Goal: Browse casually: Explore the website without a specific task or goal

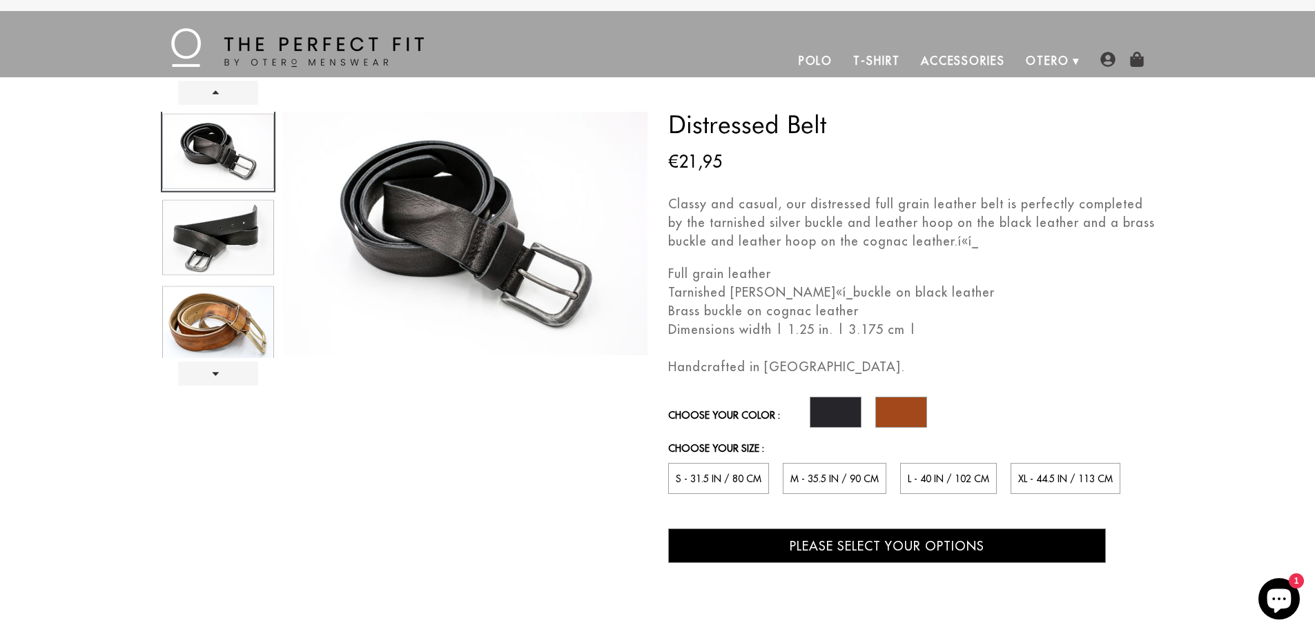
click at [230, 250] on div at bounding box center [218, 235] width 115 height 246
click at [233, 331] on div at bounding box center [218, 235] width 115 height 246
click at [208, 368] on link "Next" at bounding box center [218, 374] width 80 height 24
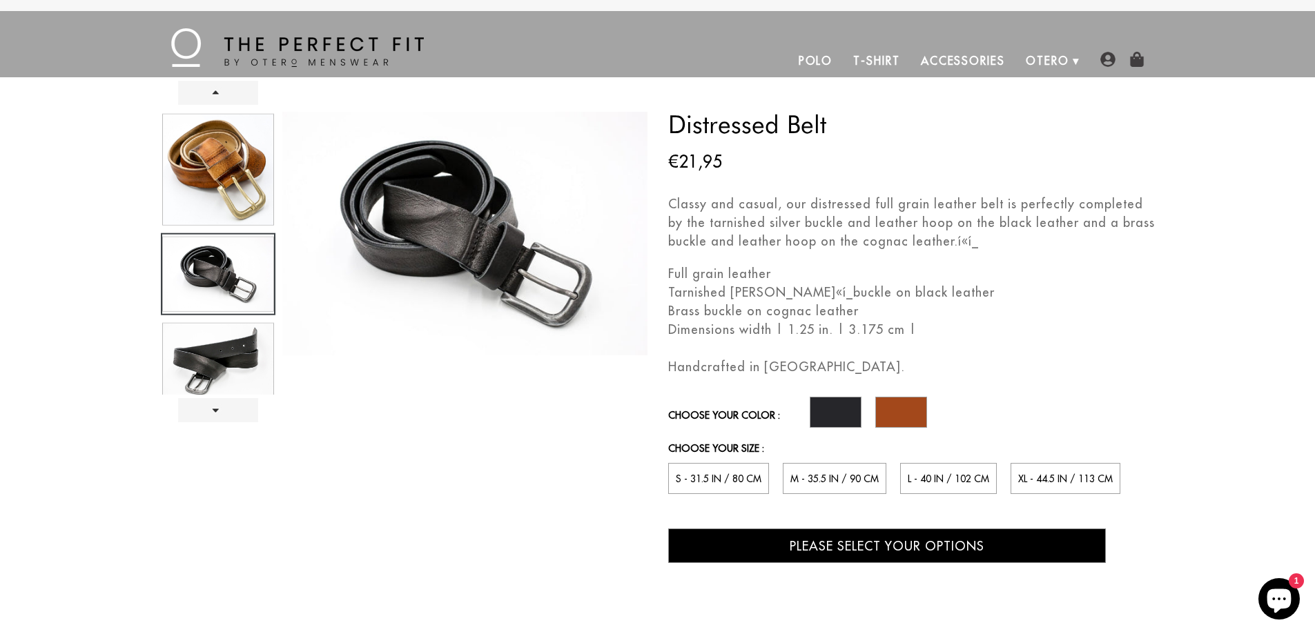
click at [226, 197] on div at bounding box center [218, 253] width 115 height 283
click at [887, 410] on label at bounding box center [901, 412] width 52 height 31
click at [0, 0] on input "radio" at bounding box center [0, 0] width 0 height 0
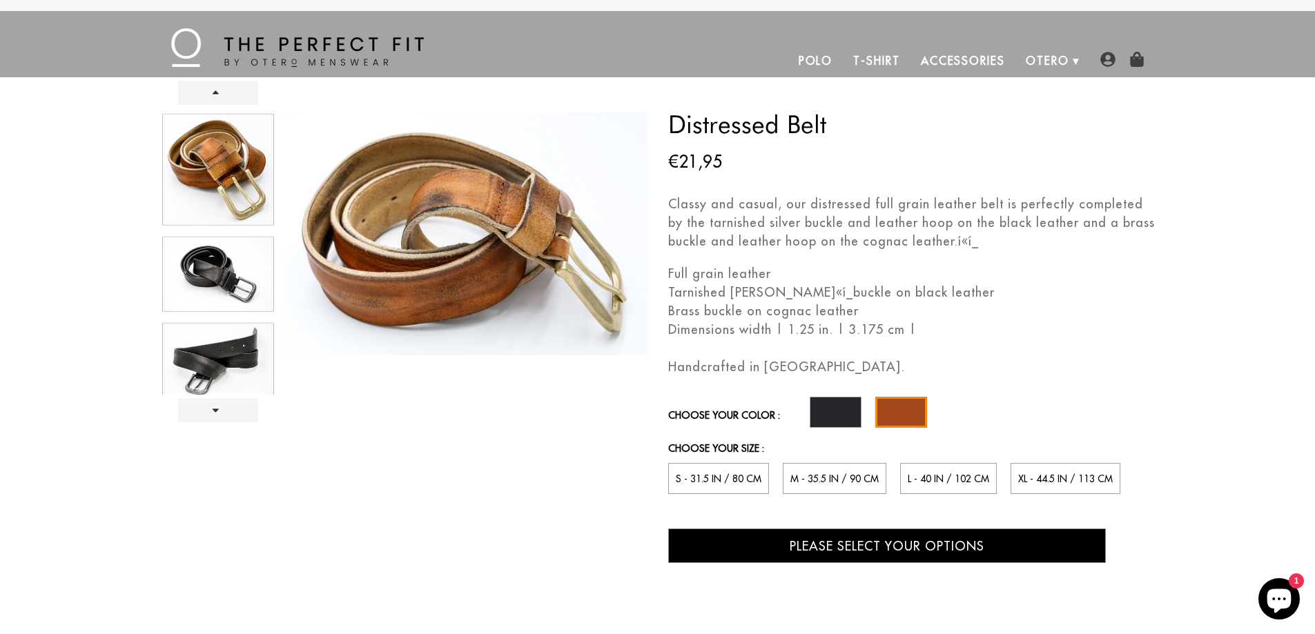
click at [285, 52] on img at bounding box center [297, 47] width 253 height 39
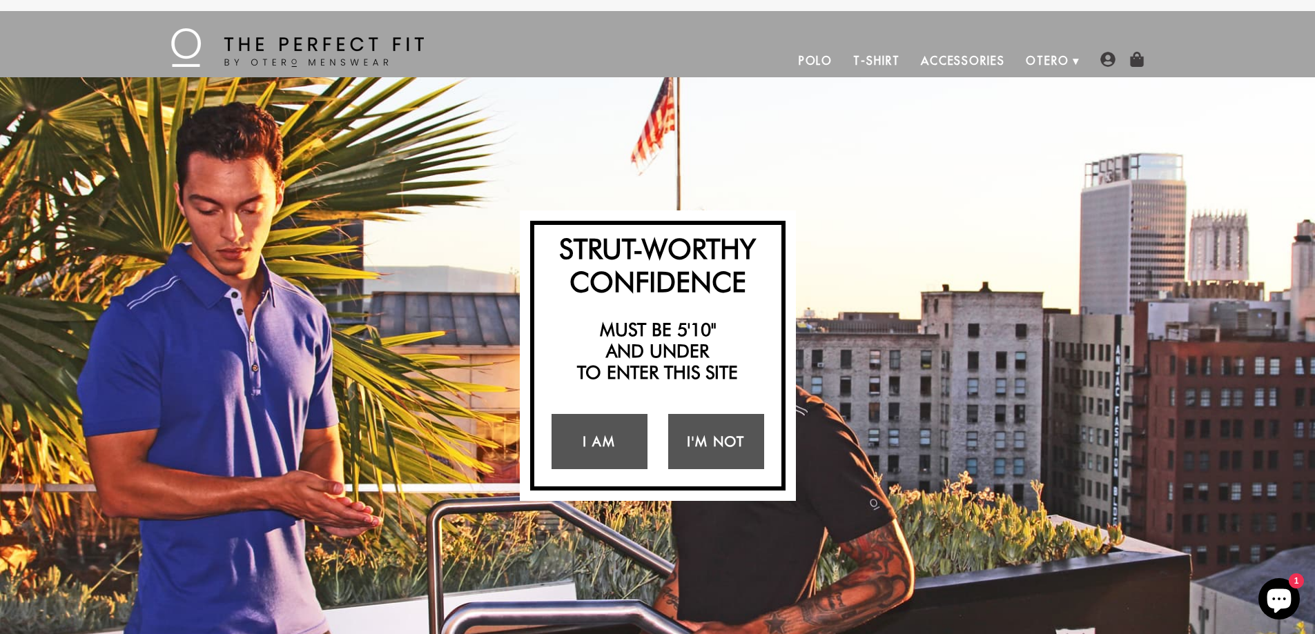
click at [937, 58] on link "Accessories" at bounding box center [962, 60] width 105 height 33
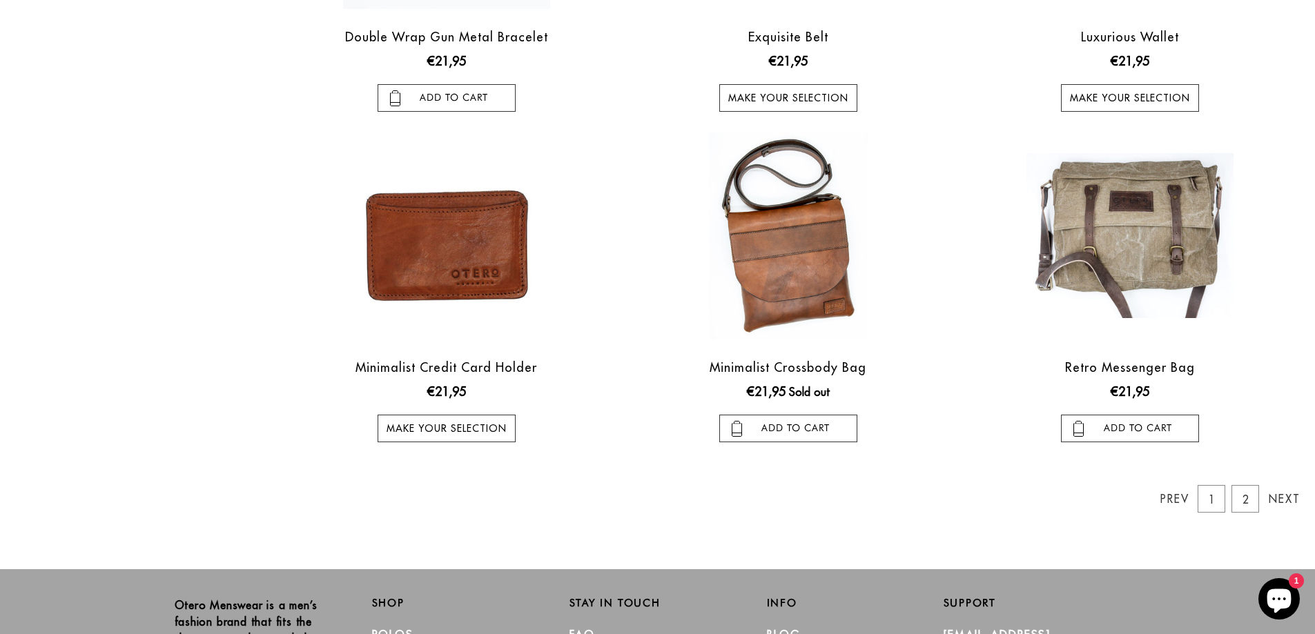
scroll to position [1274, 0]
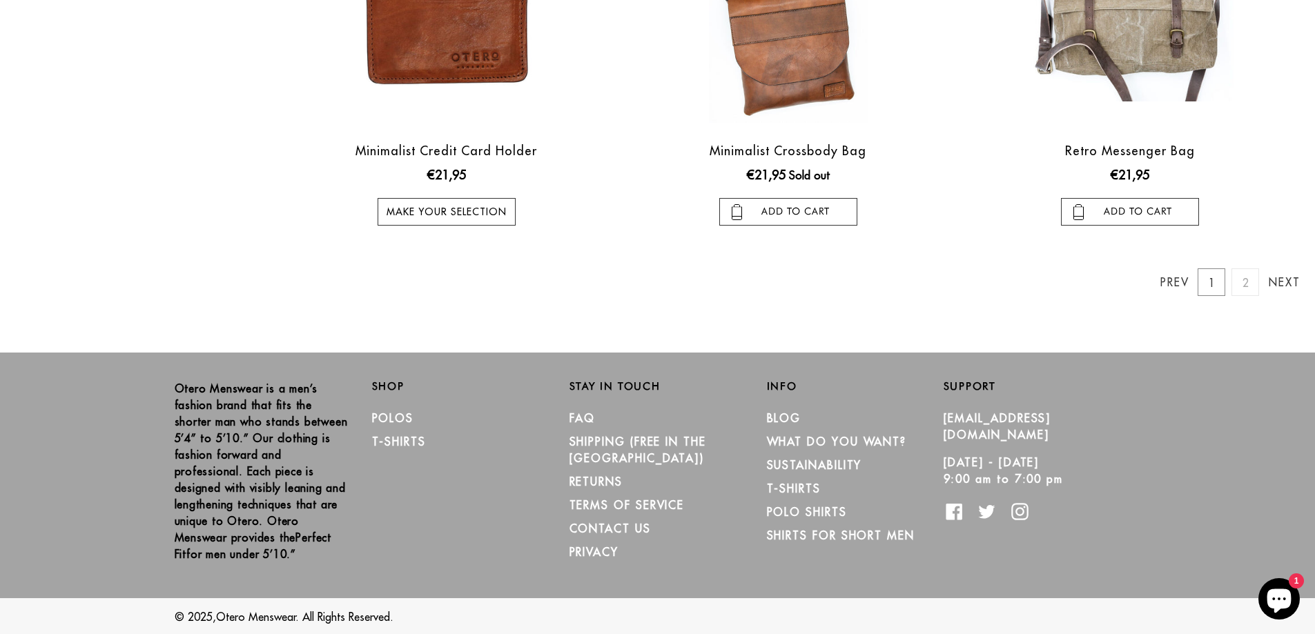
click at [1250, 276] on link "2" at bounding box center [1245, 282] width 28 height 28
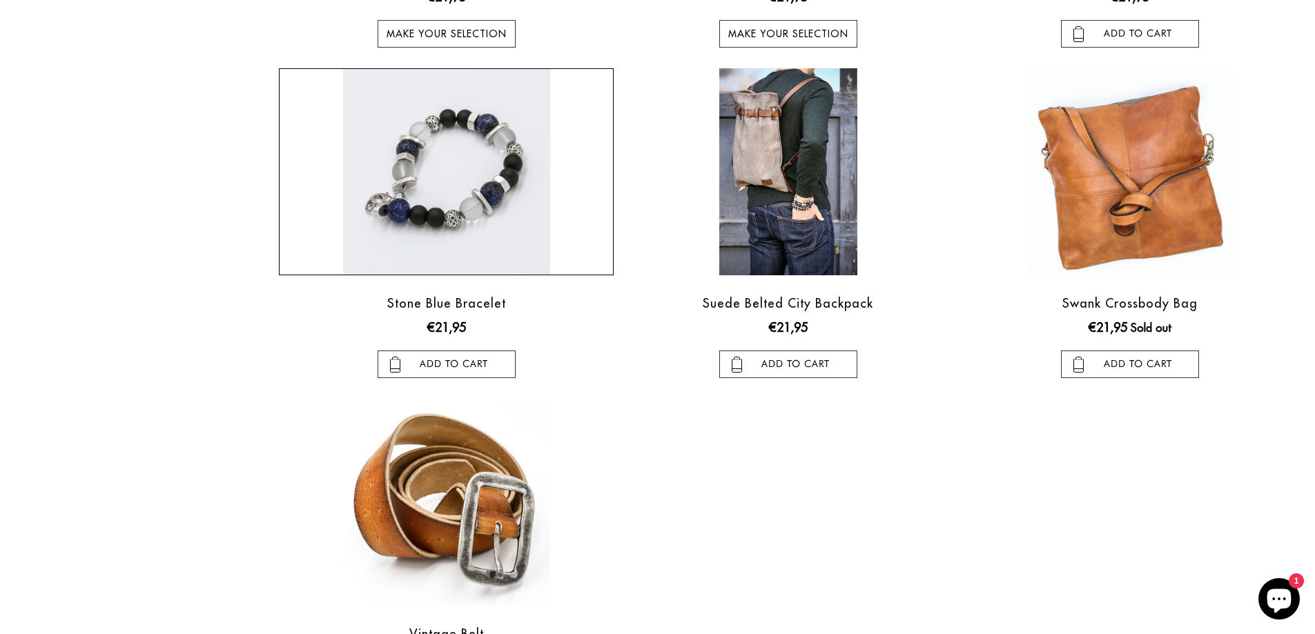
scroll to position [552, 0]
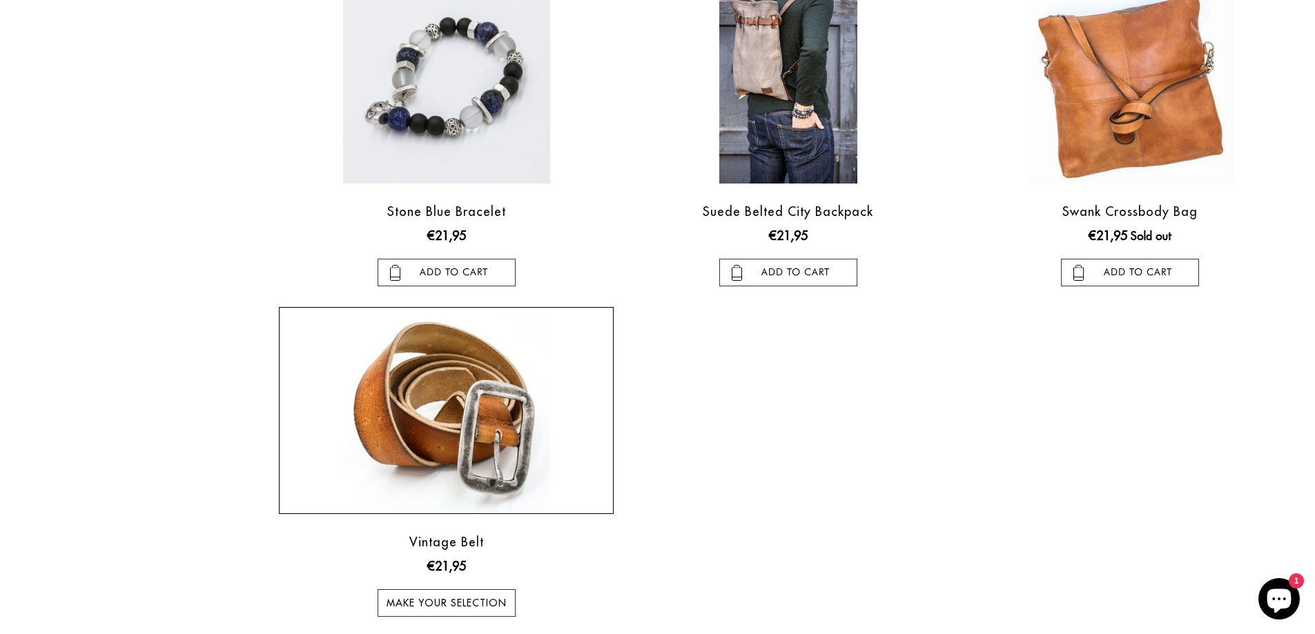
click at [475, 365] on img at bounding box center [446, 410] width 207 height 207
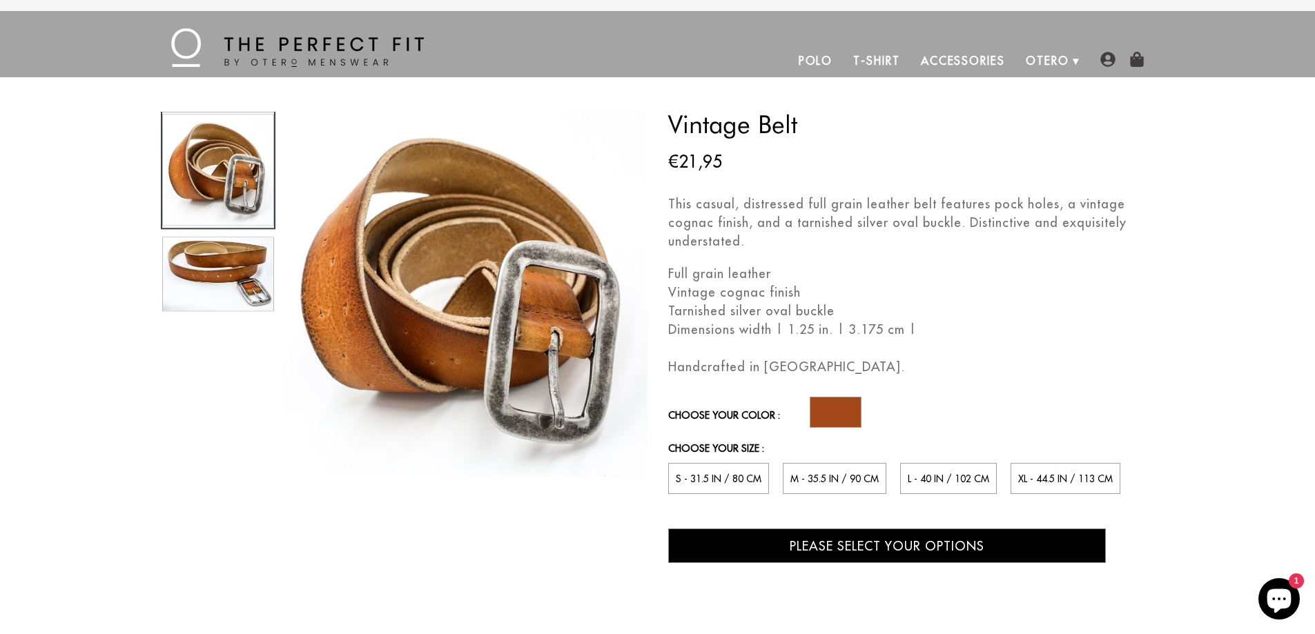
click at [240, 276] on div at bounding box center [218, 212] width 115 height 201
click at [204, 280] on div at bounding box center [218, 212] width 115 height 201
click at [211, 208] on div at bounding box center [218, 212] width 115 height 201
click at [202, 311] on div at bounding box center [218, 212] width 115 height 201
click at [367, 268] on img at bounding box center [464, 294] width 365 height 365
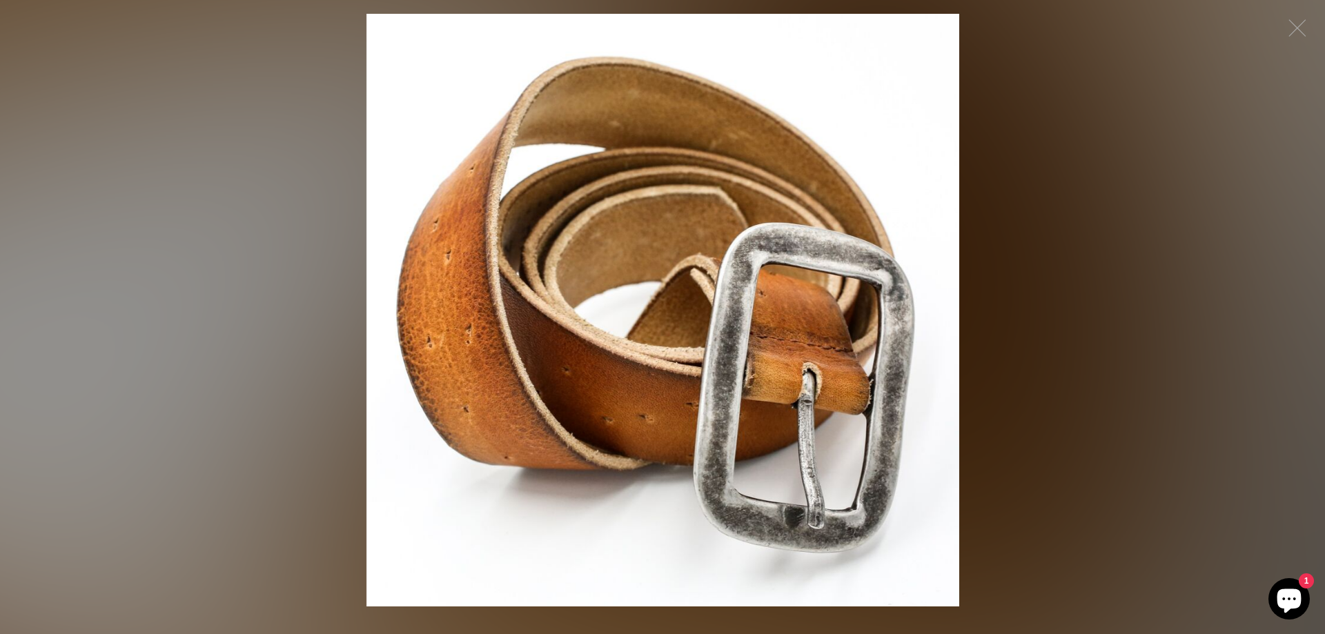
click at [226, 319] on figure "Click to expand" at bounding box center [663, 310] width 1160 height 593
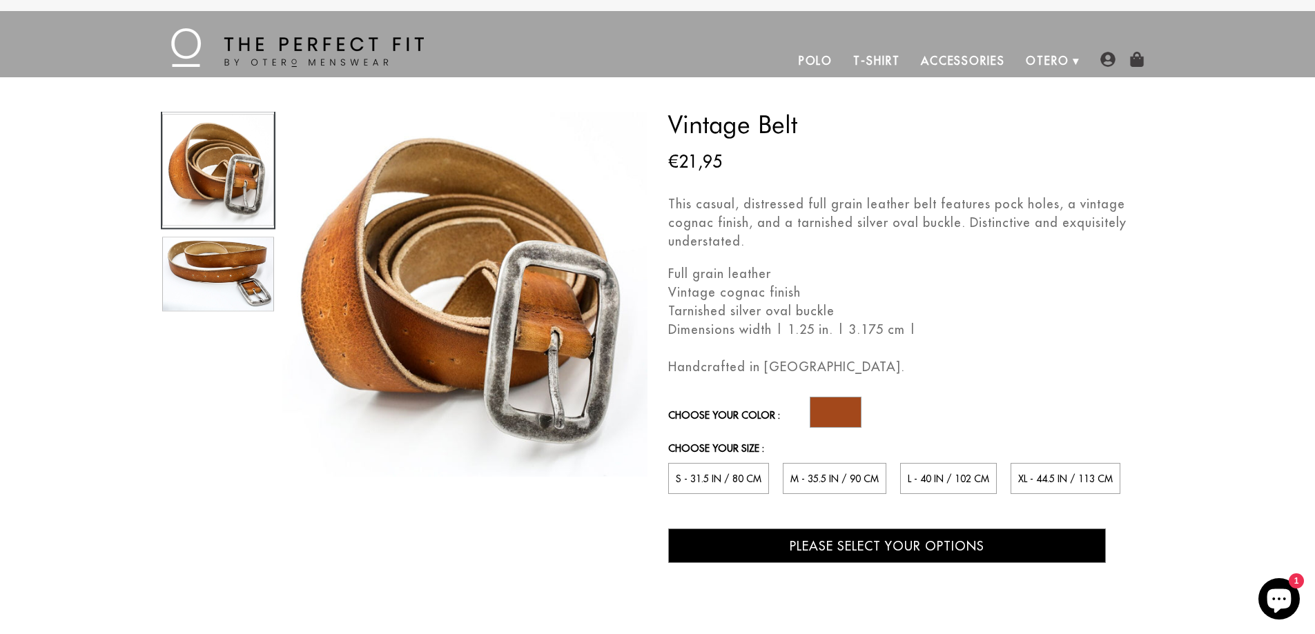
click at [175, 242] on div at bounding box center [218, 212] width 115 height 201
click at [217, 160] on div at bounding box center [218, 212] width 115 height 201
click at [235, 244] on div at bounding box center [218, 212] width 115 height 201
click at [244, 275] on div at bounding box center [218, 212] width 115 height 201
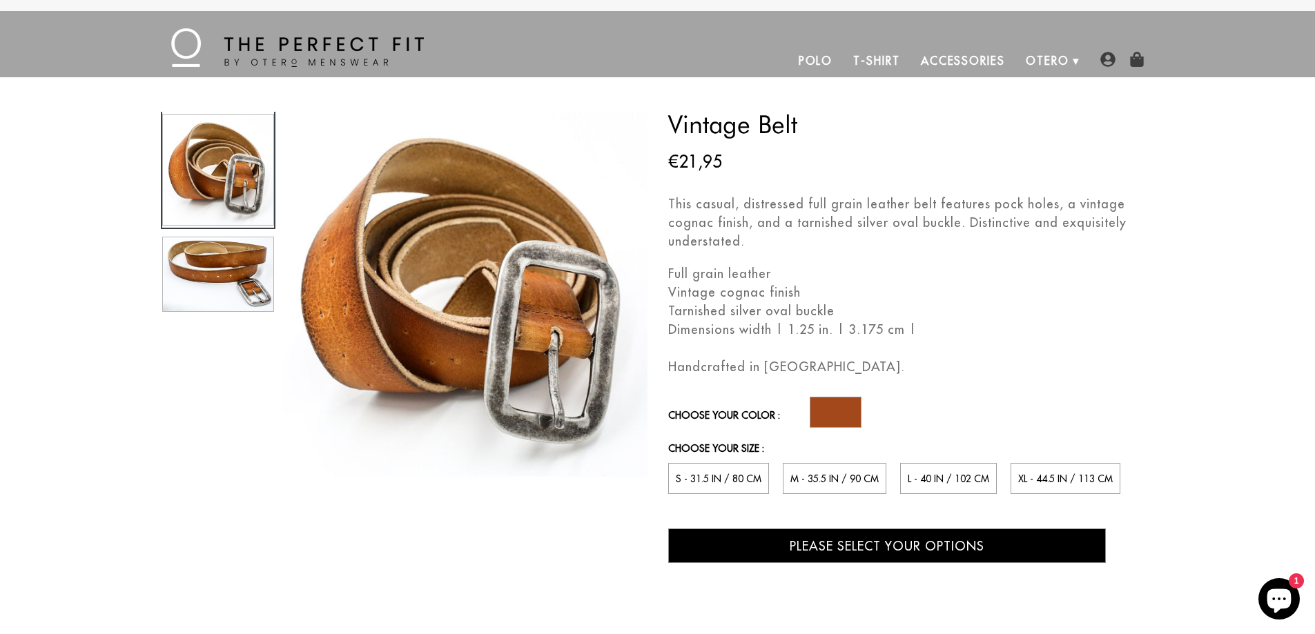
click at [244, 275] on div at bounding box center [218, 212] width 115 height 201
click at [877, 55] on link "T-Shirt" at bounding box center [876, 60] width 67 height 33
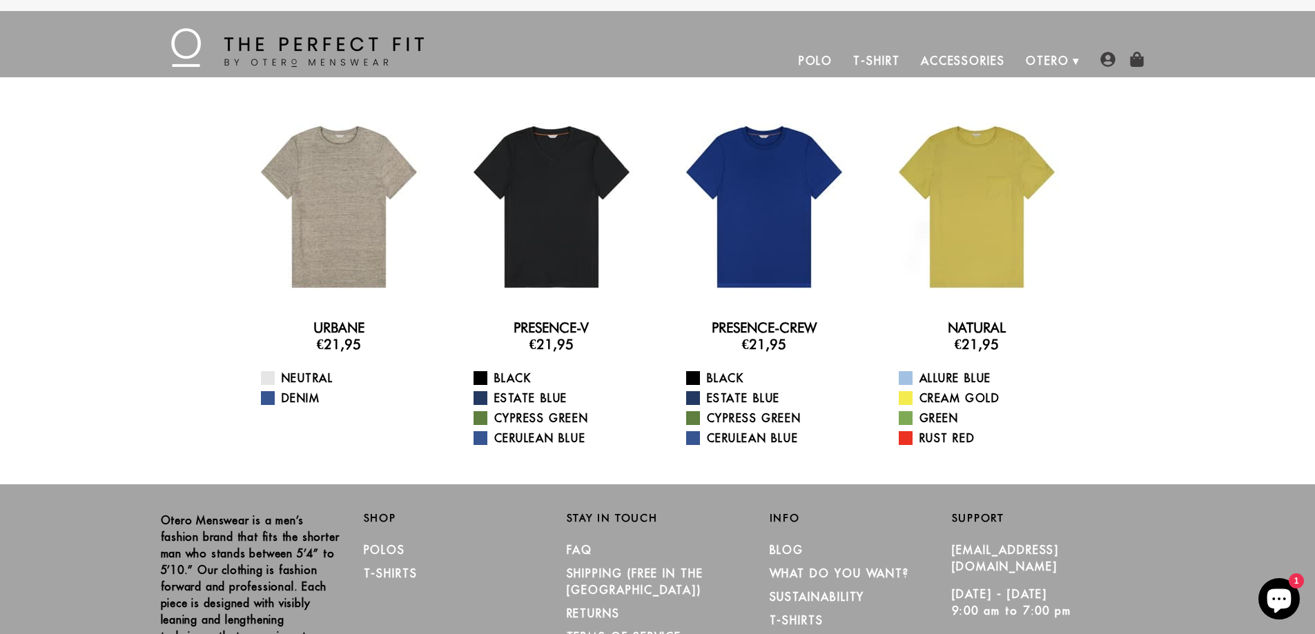
click at [808, 51] on link "Polo" at bounding box center [815, 60] width 55 height 33
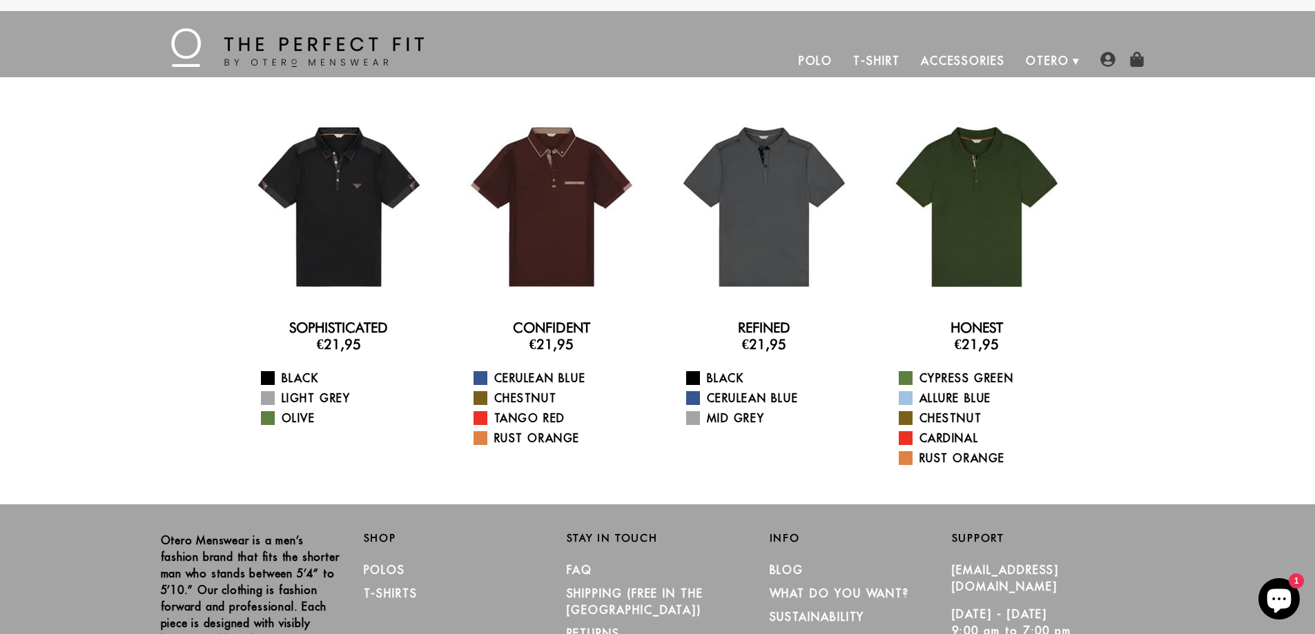
click at [882, 60] on link "T-Shirt" at bounding box center [876, 60] width 67 height 33
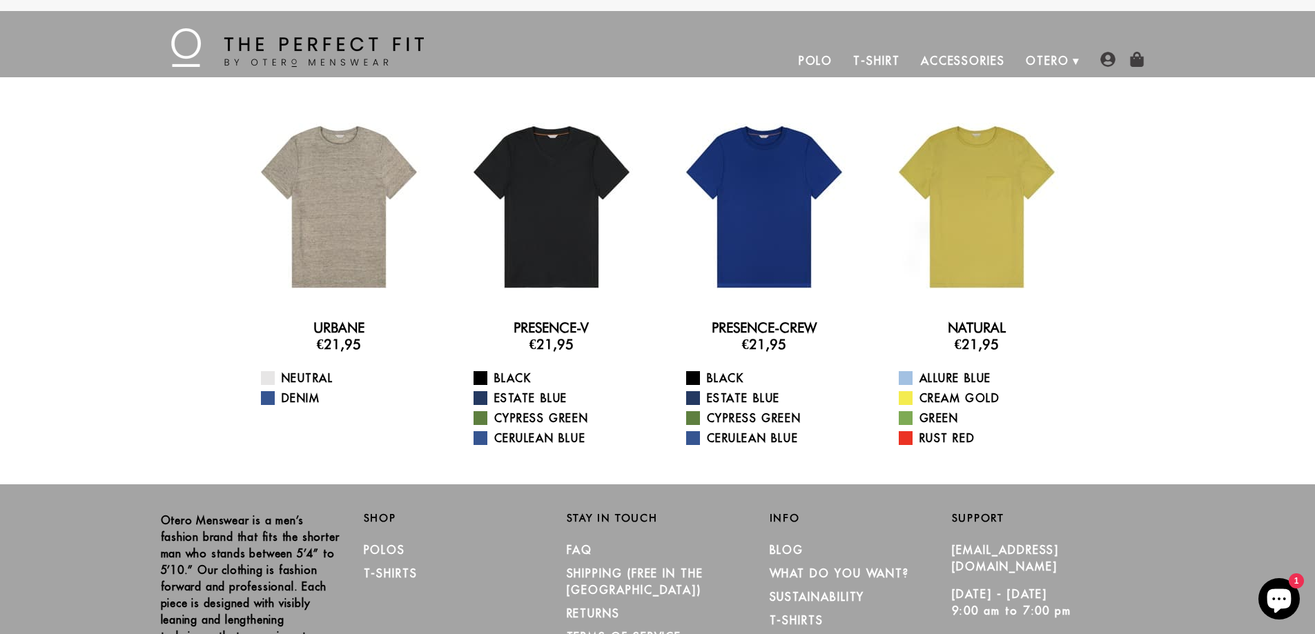
click at [947, 61] on link "Accessories" at bounding box center [962, 60] width 105 height 33
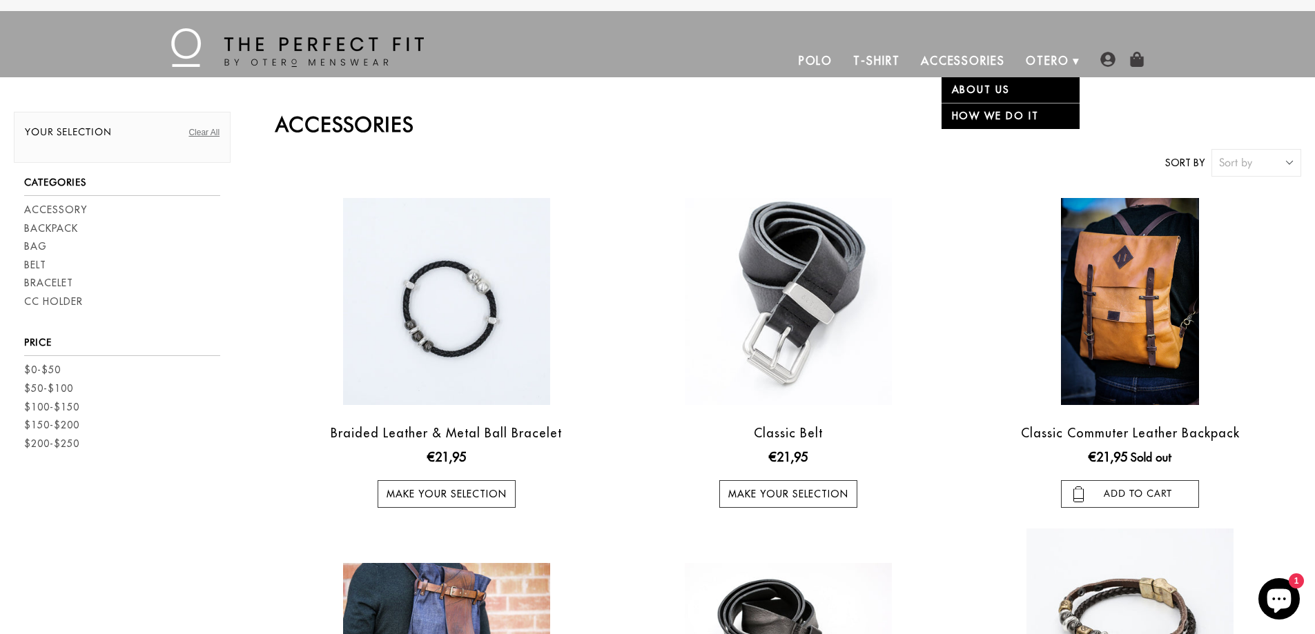
click at [1006, 95] on link "About Us" at bounding box center [1010, 90] width 138 height 26
